Goal: Transaction & Acquisition: Purchase product/service

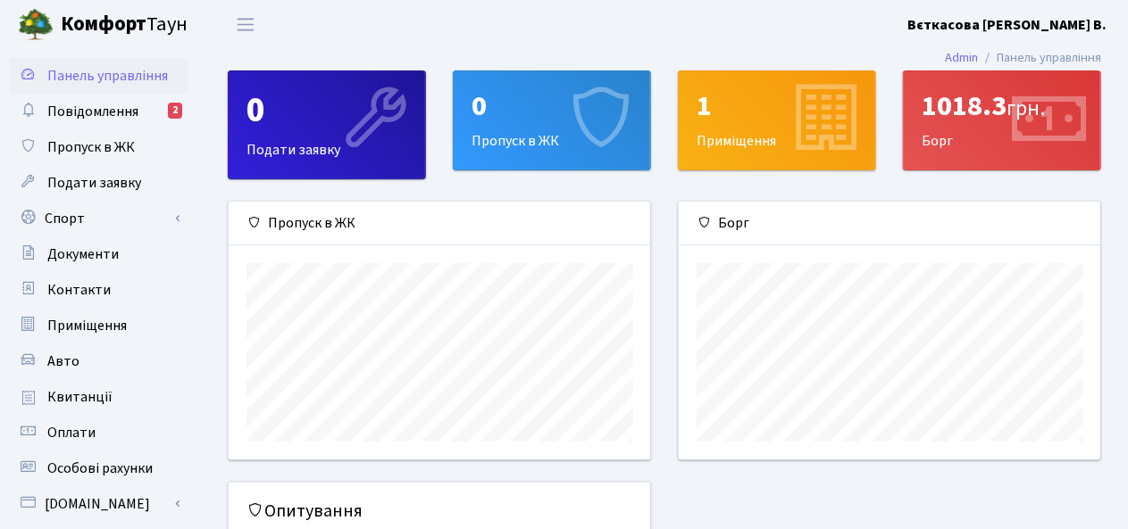
scroll to position [257, 422]
click at [84, 425] on span "Оплати" at bounding box center [71, 433] width 48 height 20
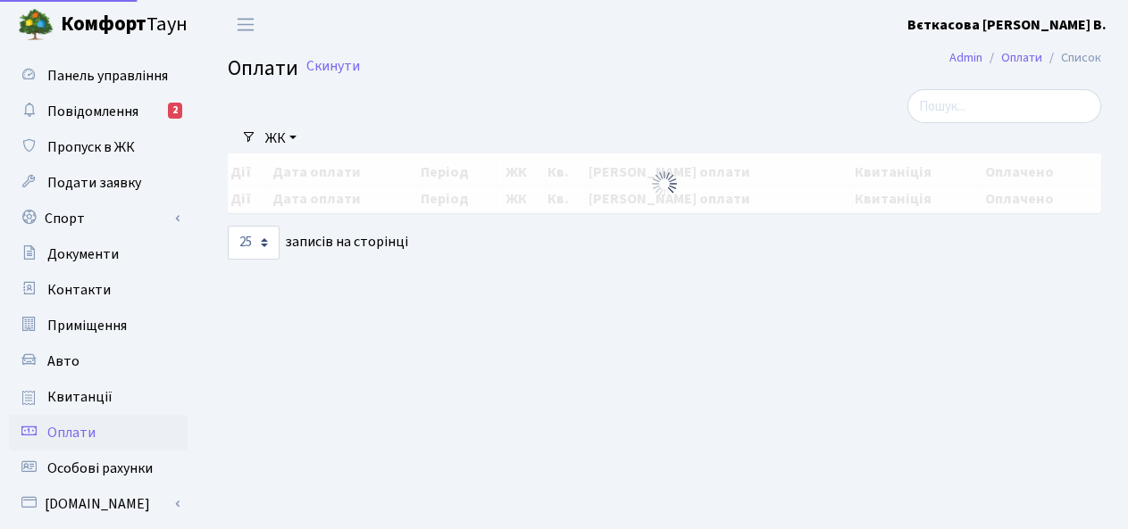
select select "25"
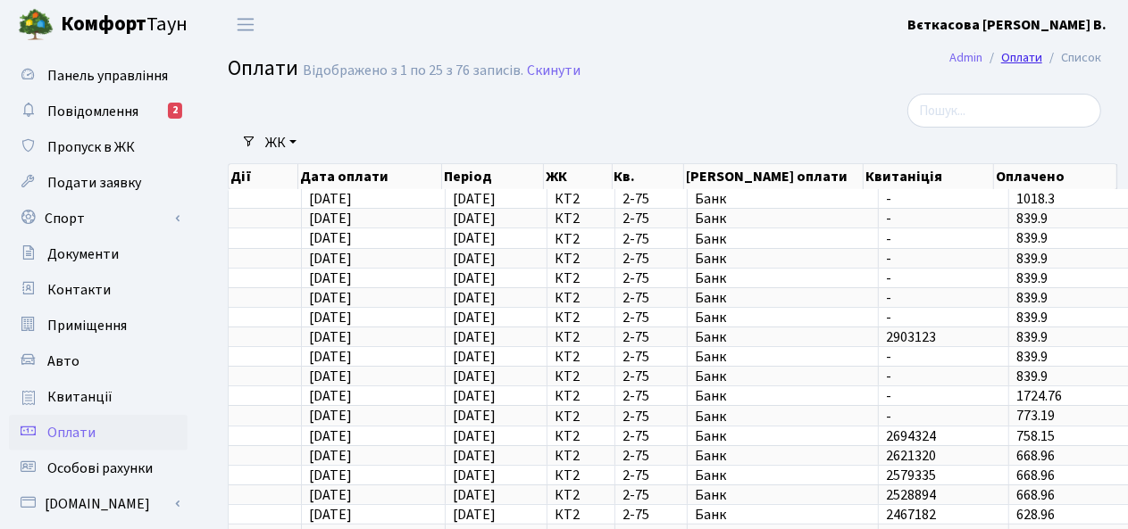
click at [1018, 54] on link "Оплати" at bounding box center [1021, 57] width 41 height 19
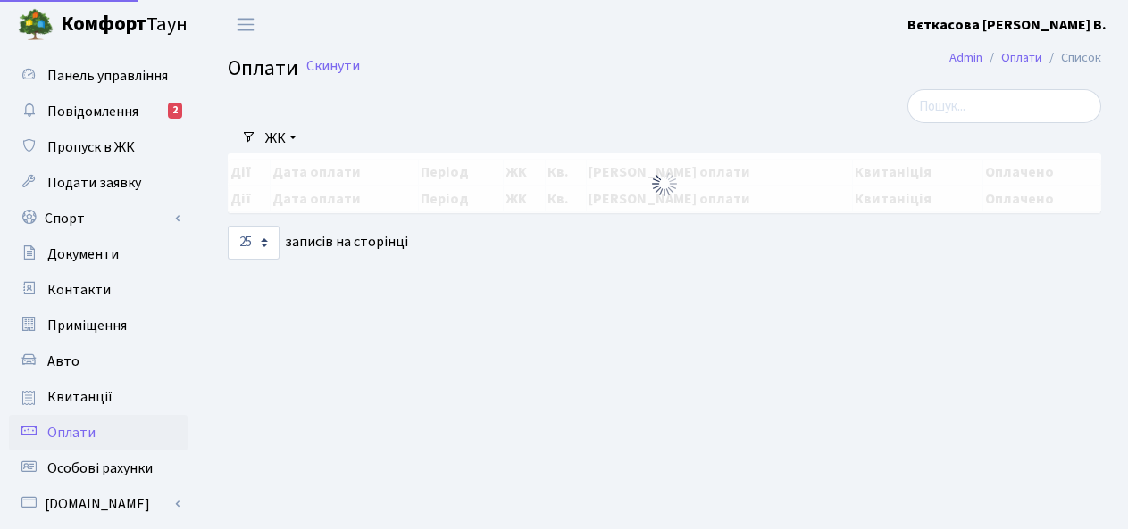
select select "25"
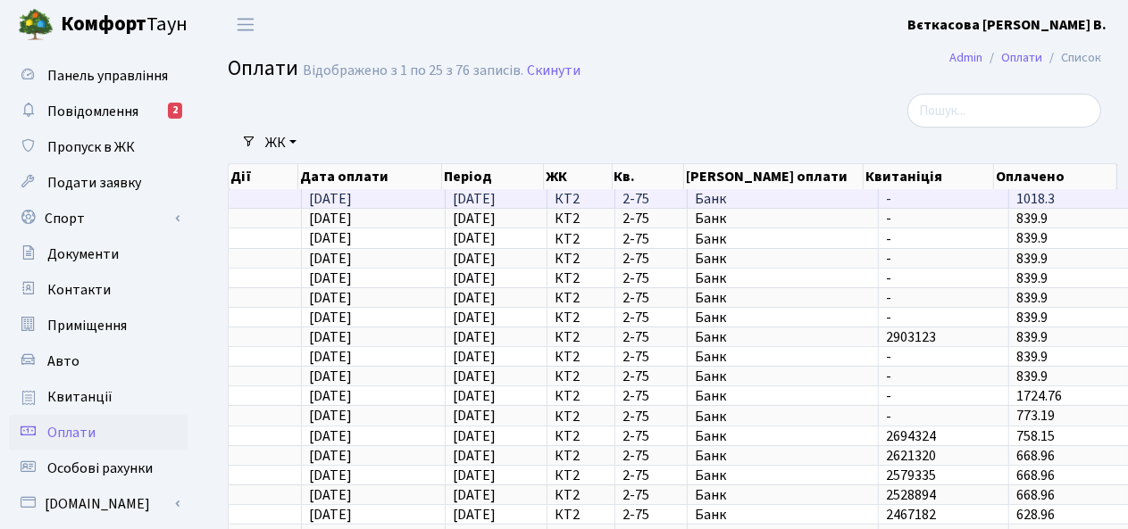
click at [1021, 194] on span "1018.3" at bounding box center [1035, 199] width 38 height 20
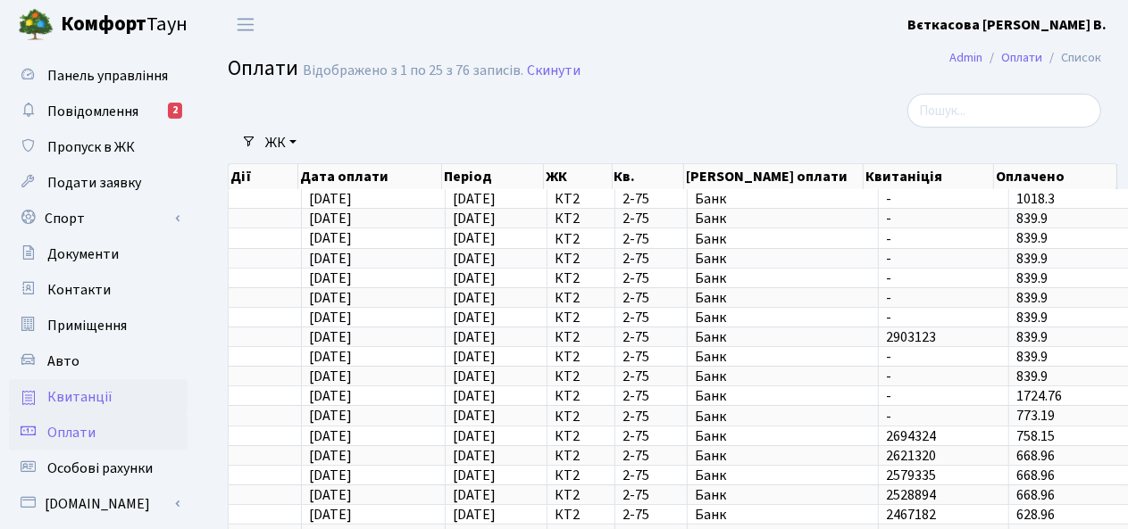
click at [91, 394] on span "Квитанції" at bounding box center [79, 397] width 65 height 20
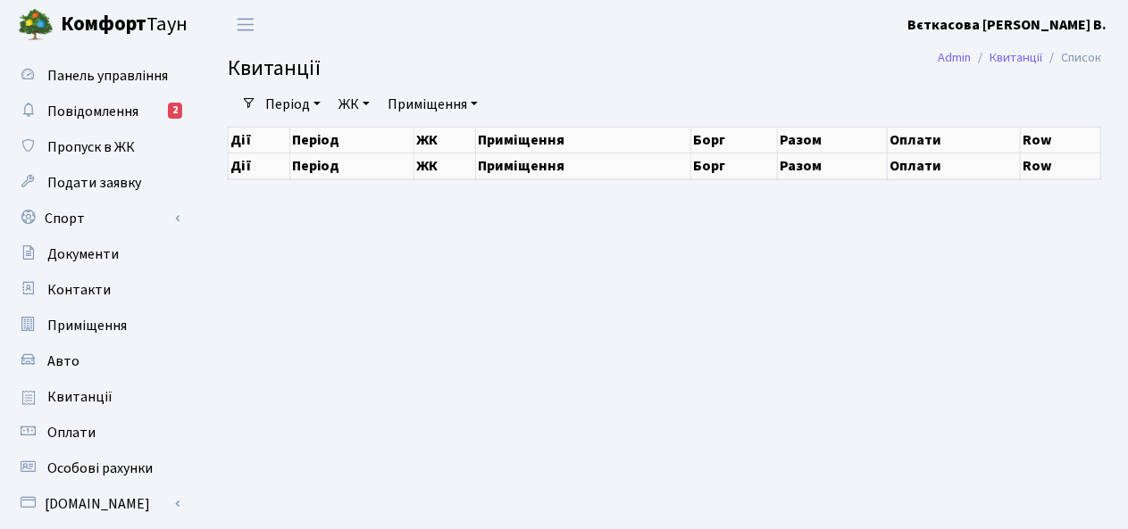
select select "25"
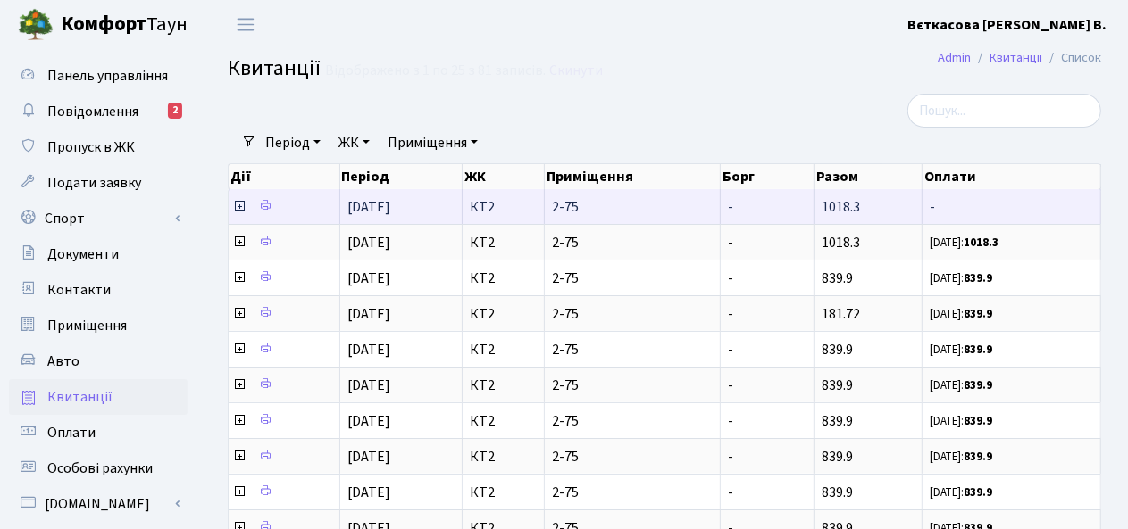
click at [237, 205] on icon at bounding box center [239, 206] width 14 height 14
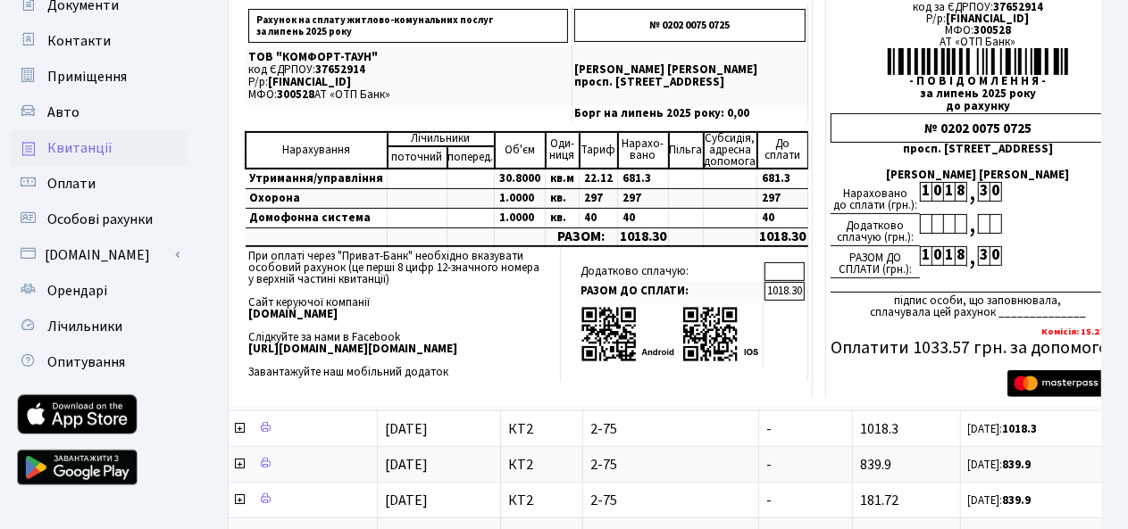
scroll to position [274, 0]
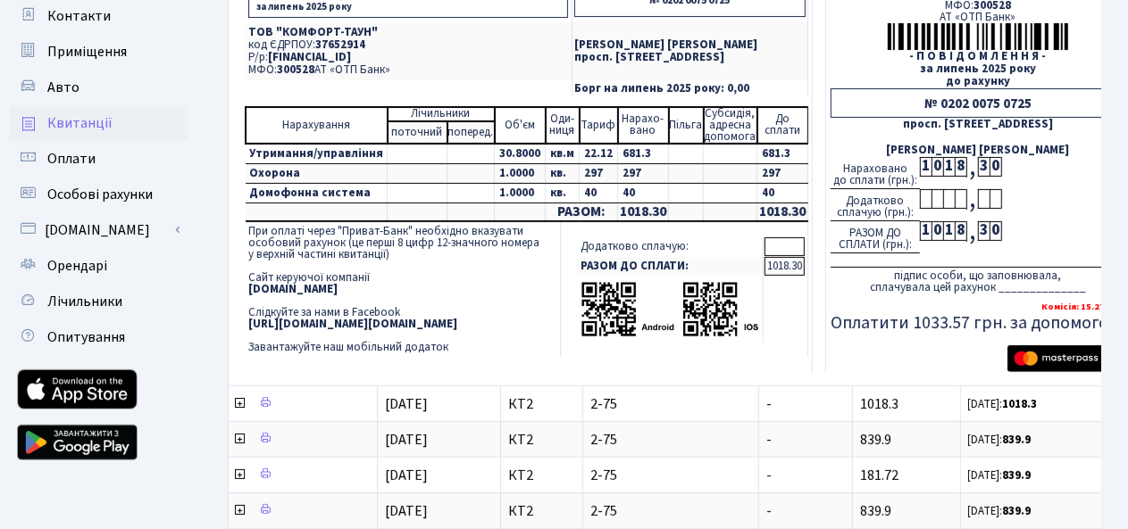
click at [629, 309] on img at bounding box center [669, 309] width 179 height 58
click at [588, 313] on img at bounding box center [669, 309] width 179 height 58
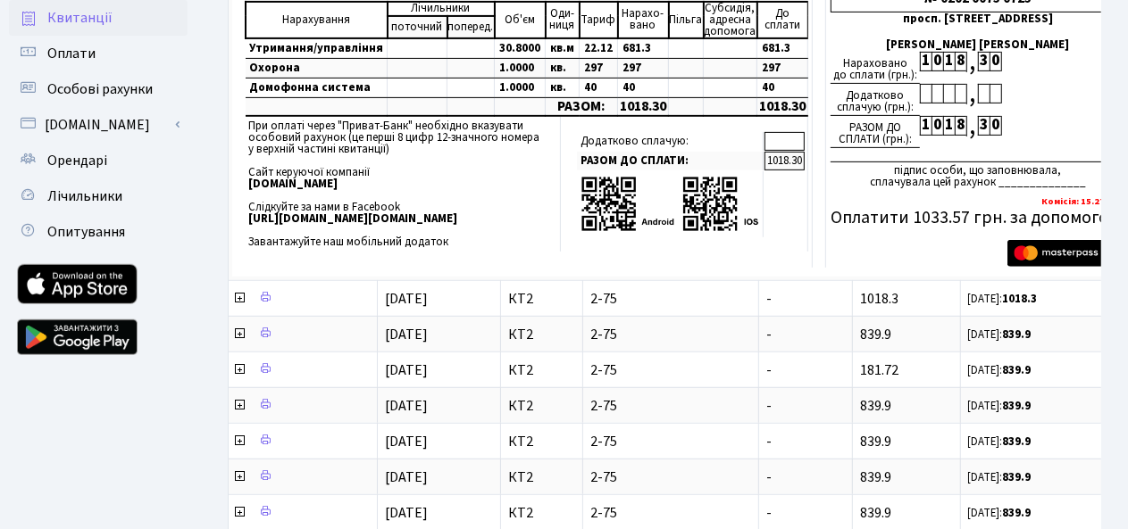
scroll to position [397, 0]
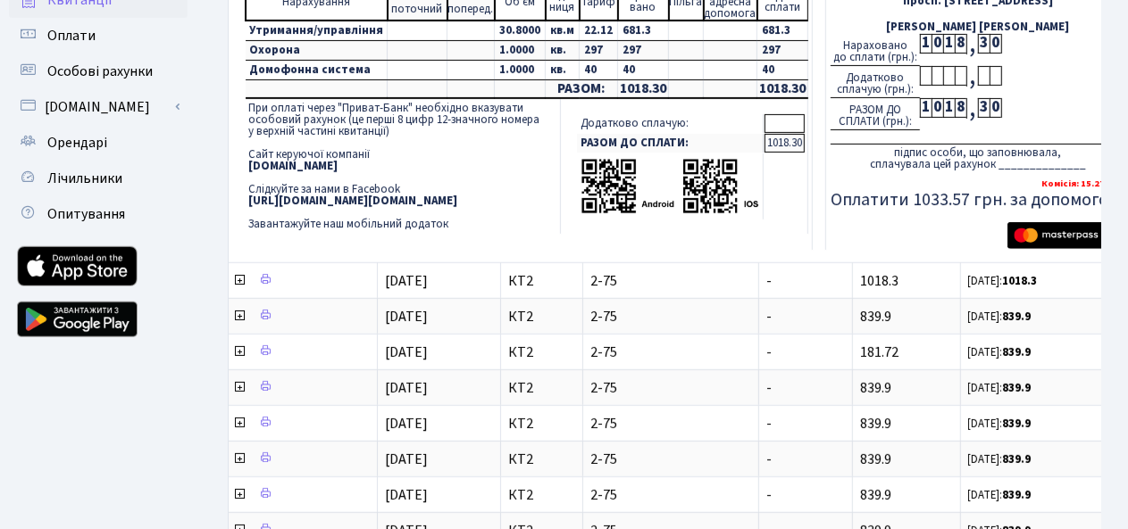
click at [601, 190] on img at bounding box center [669, 186] width 179 height 58
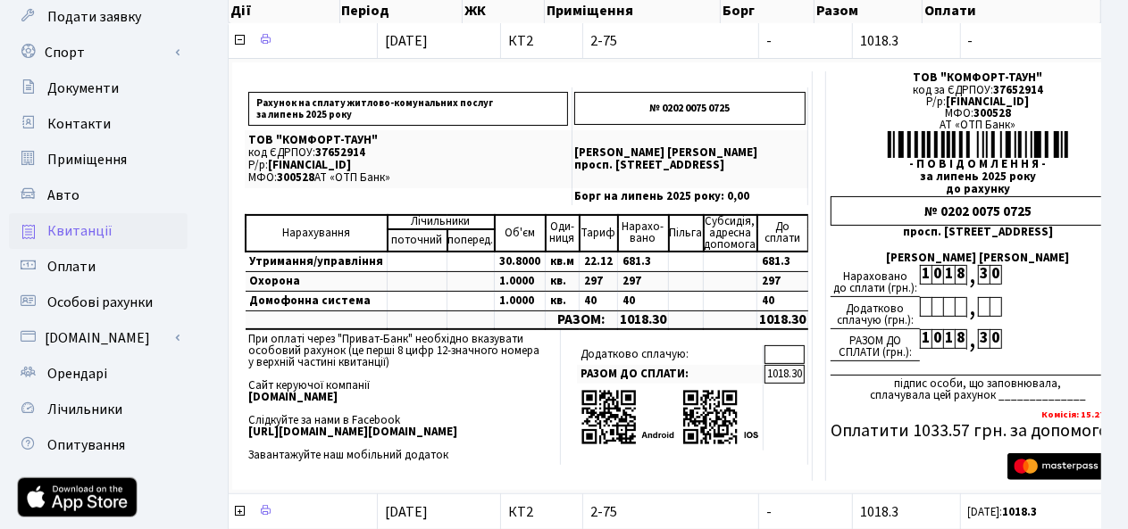
scroll to position [162, 0]
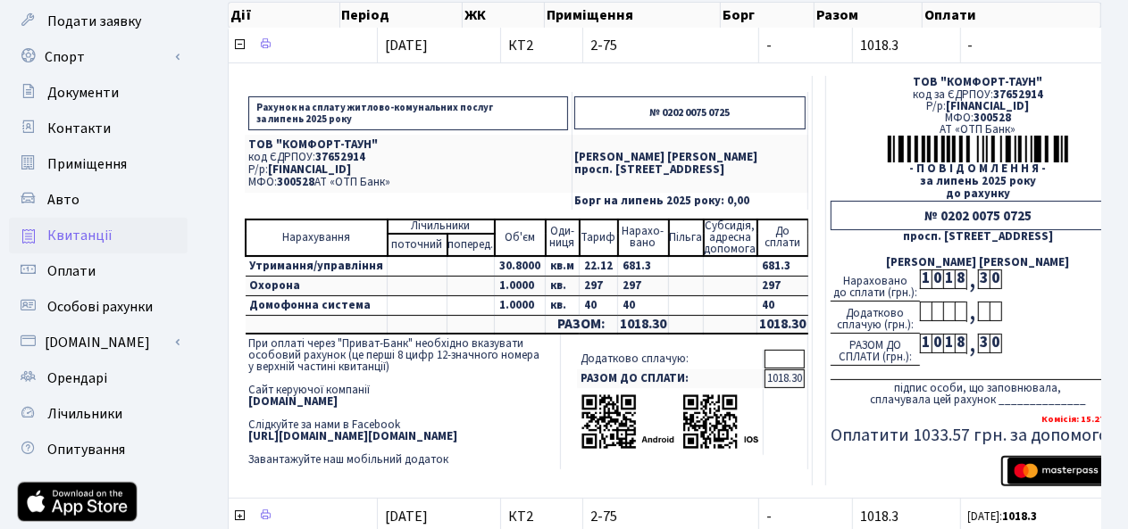
click at [1063, 471] on img "submit" at bounding box center [1063, 471] width 112 height 27
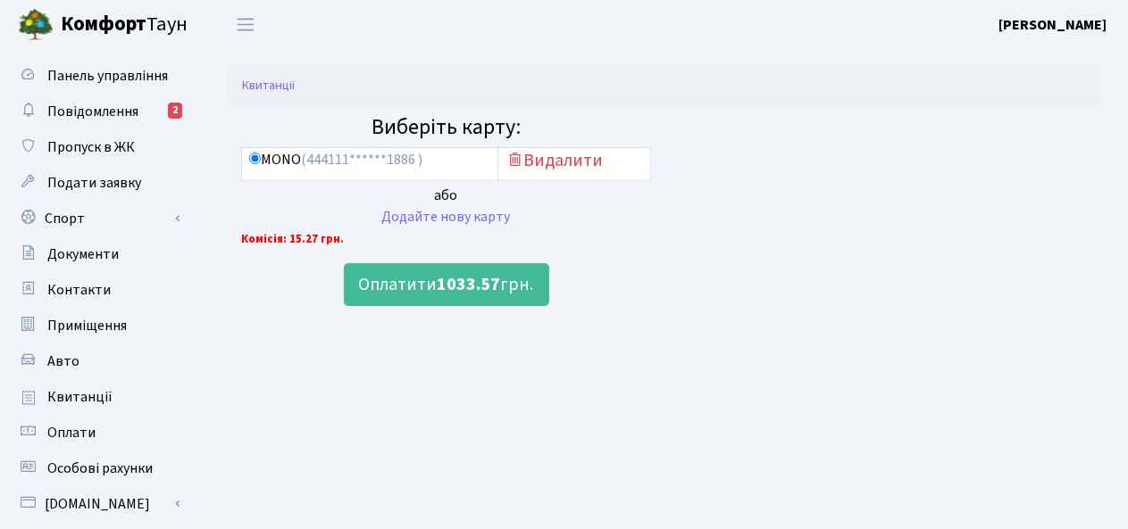
click at [411, 156] on span "(444111******1886 )" at bounding box center [361, 160] width 121 height 20
click at [261, 156] on input "MONO (444111******1886 )" at bounding box center [255, 159] width 12 height 12
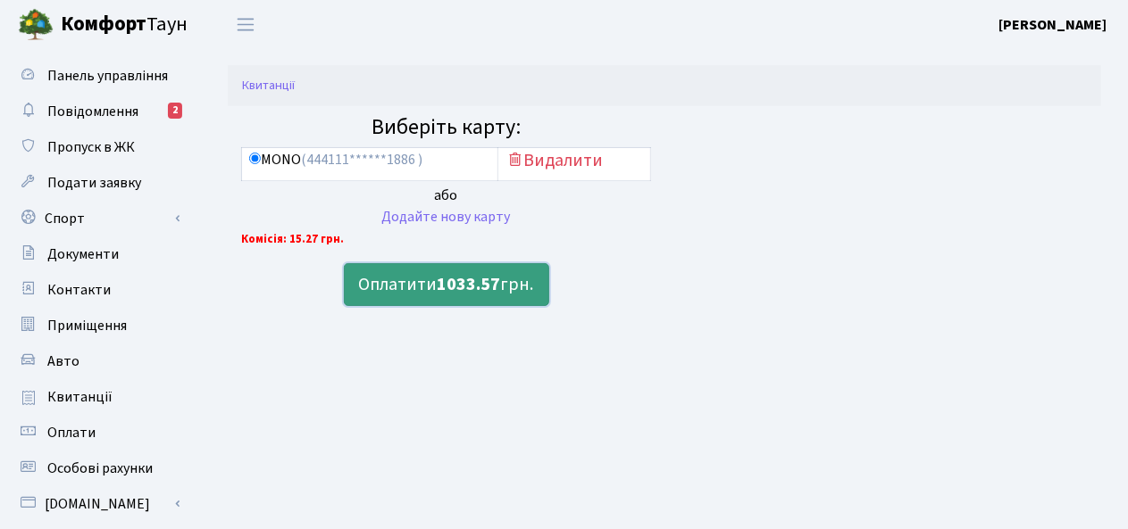
click at [470, 291] on b "1033.57" at bounding box center [468, 284] width 63 height 25
